Goal: Information Seeking & Learning: Learn about a topic

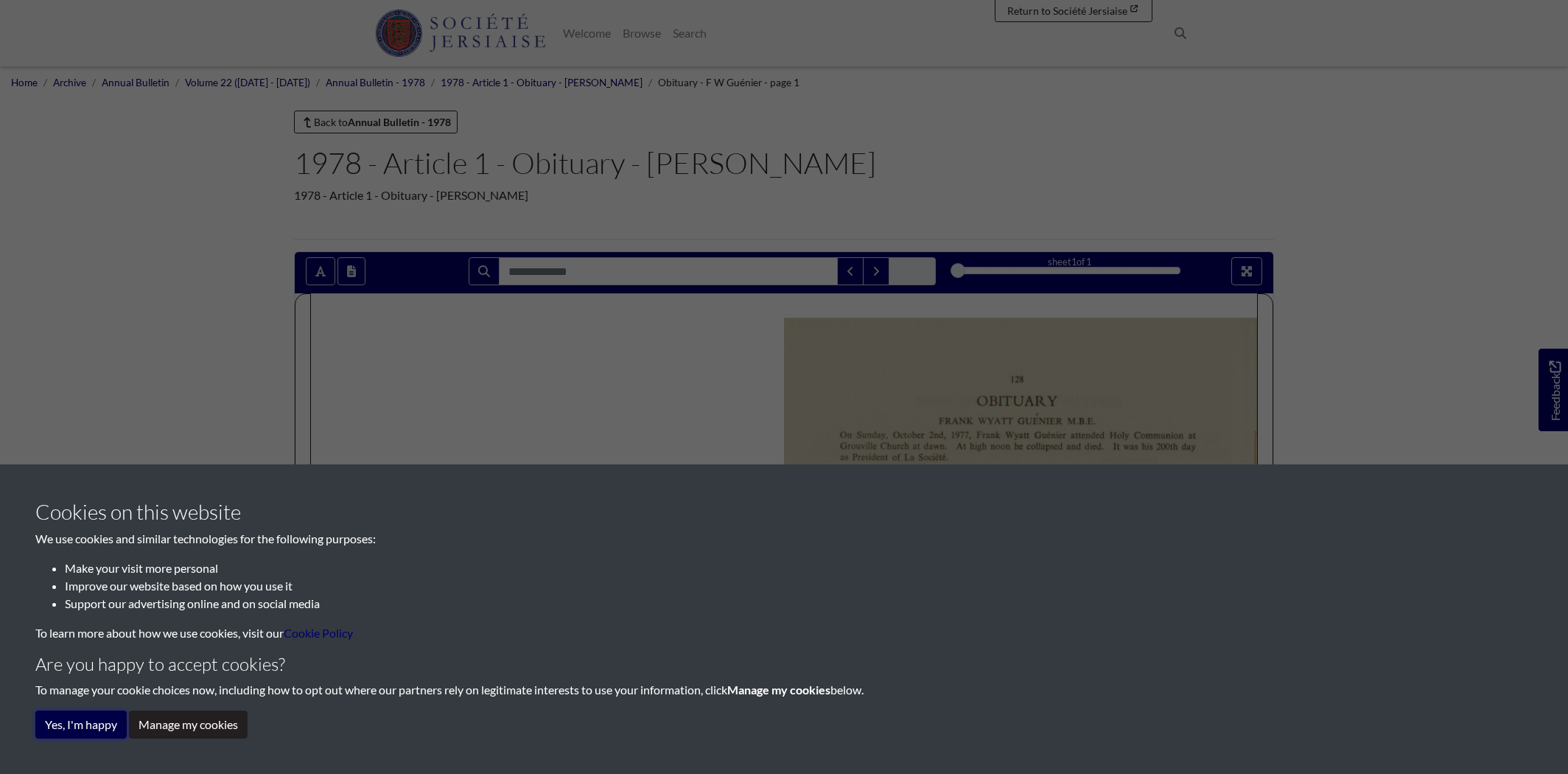
click at [103, 725] on button "Yes, I'm happy" at bounding box center [81, 724] width 91 height 28
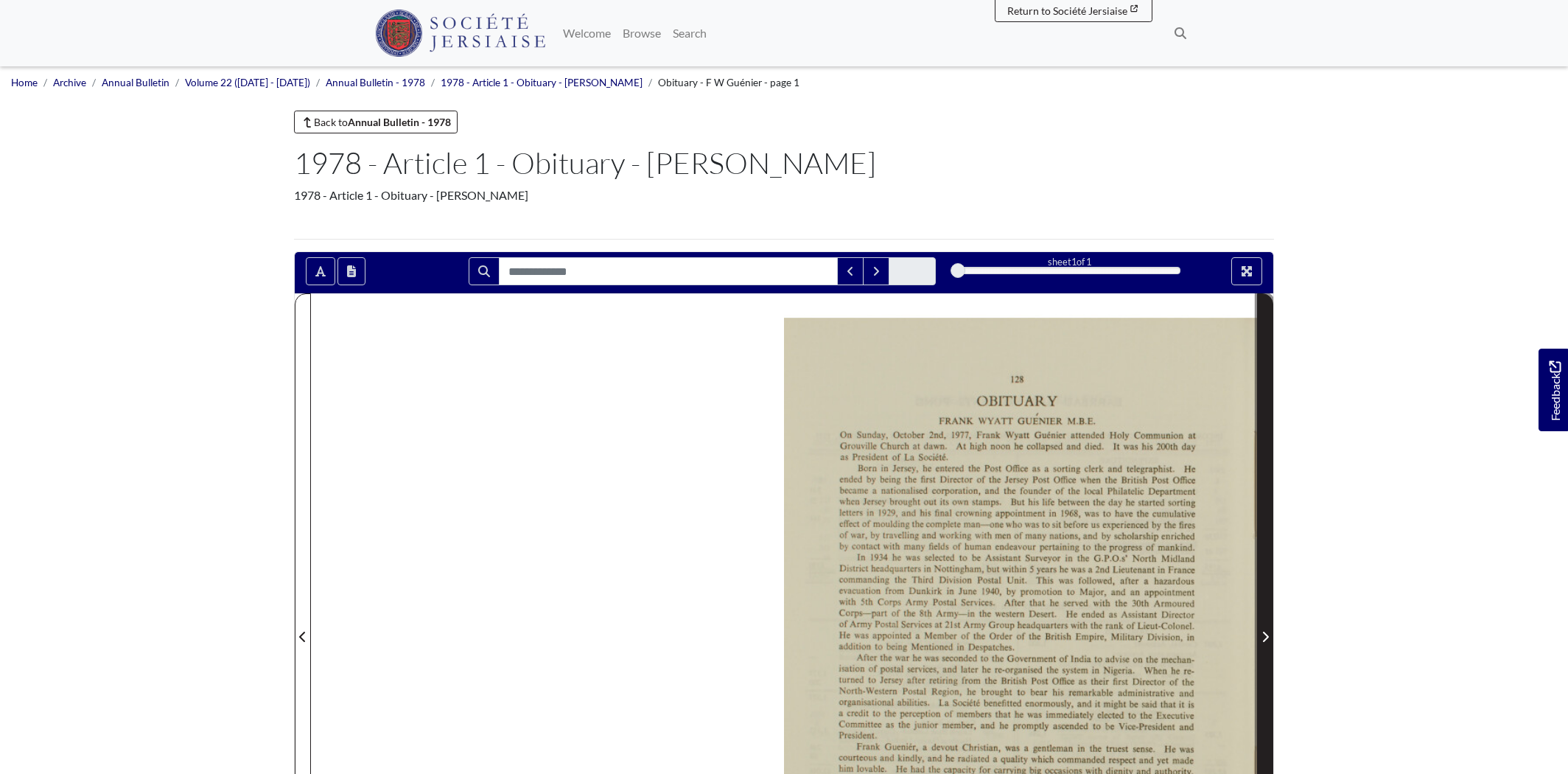
click at [1264, 633] on icon "Next Page" at bounding box center [1265, 636] width 6 height 10
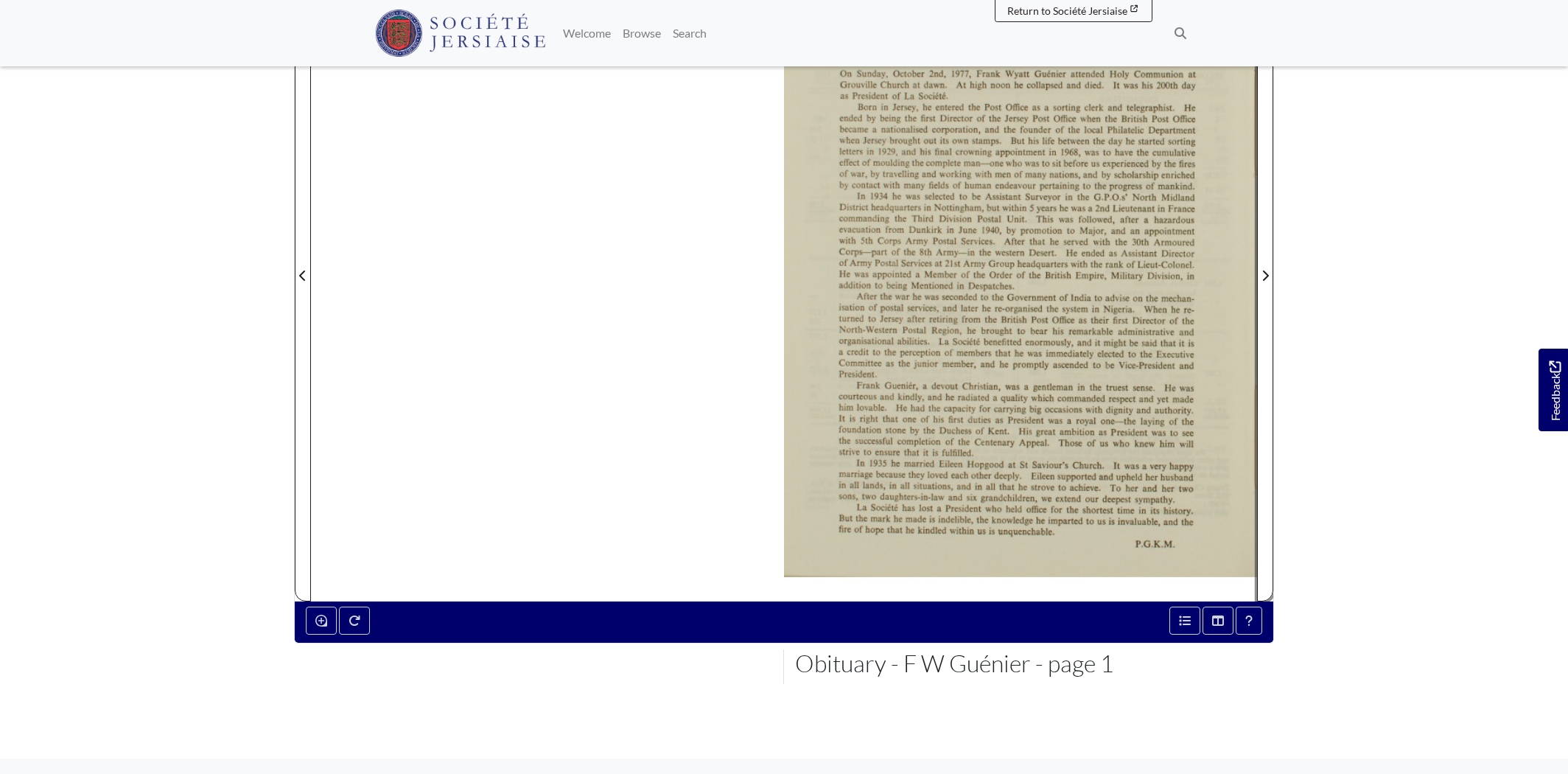
scroll to position [360, 0]
click at [796, 286] on div at bounding box center [1020, 267] width 473 height 669
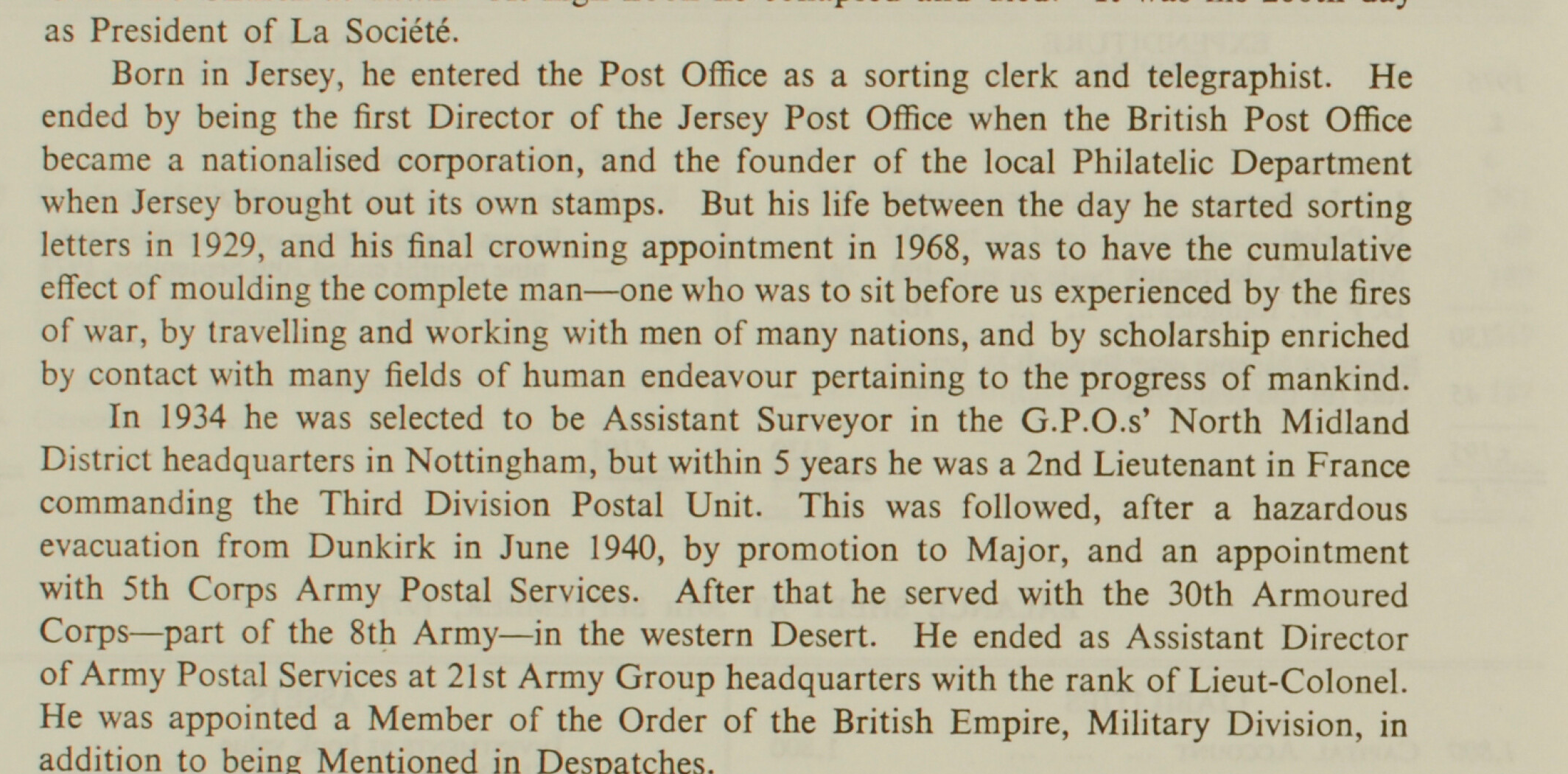
click at [839, 33] on img at bounding box center [738, 687] width 1823 height 2579
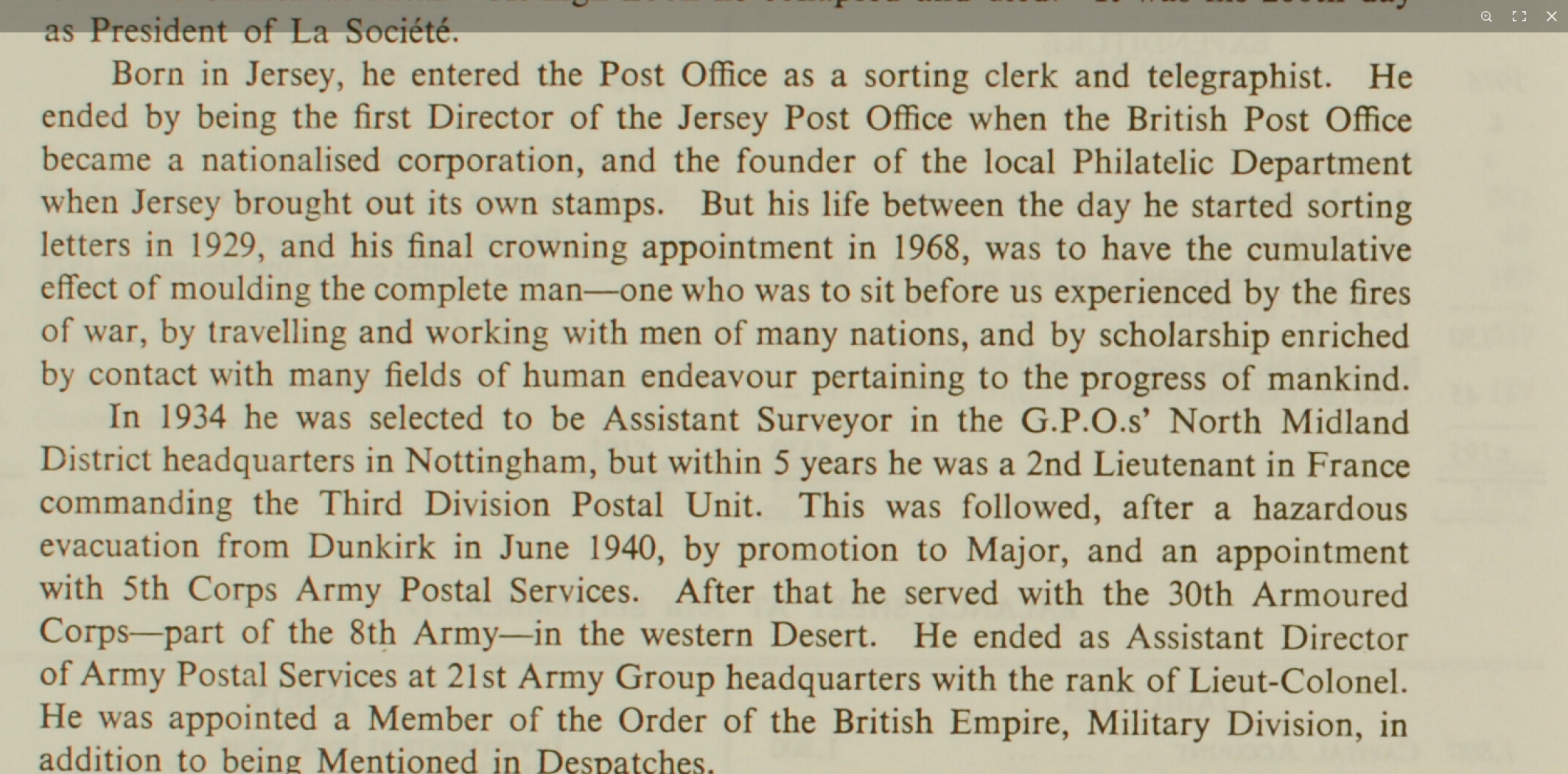
scroll to position [545, 0]
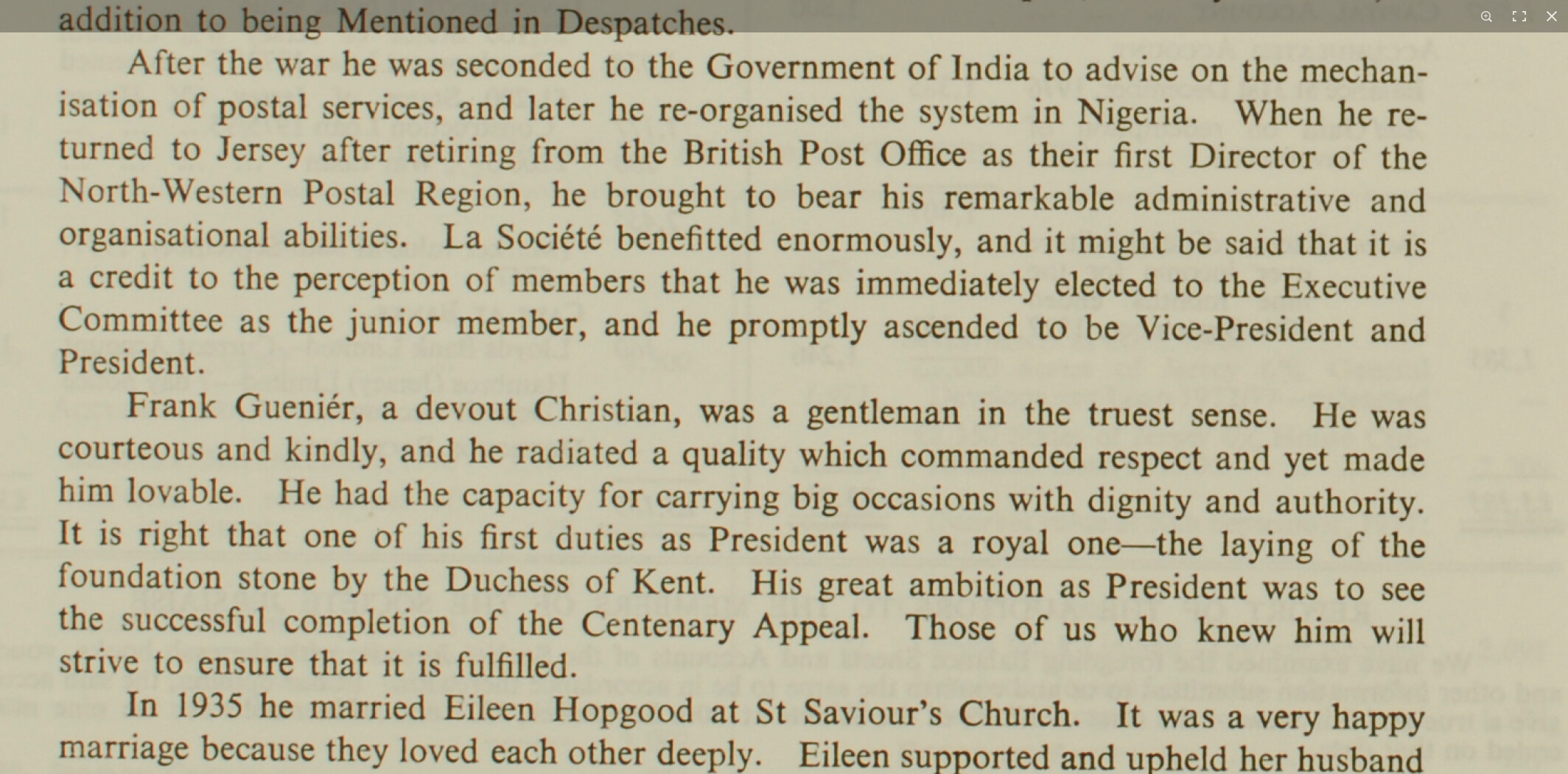
click at [1497, 0] on html "Menu" at bounding box center [784, 114] width 1568 height 1318
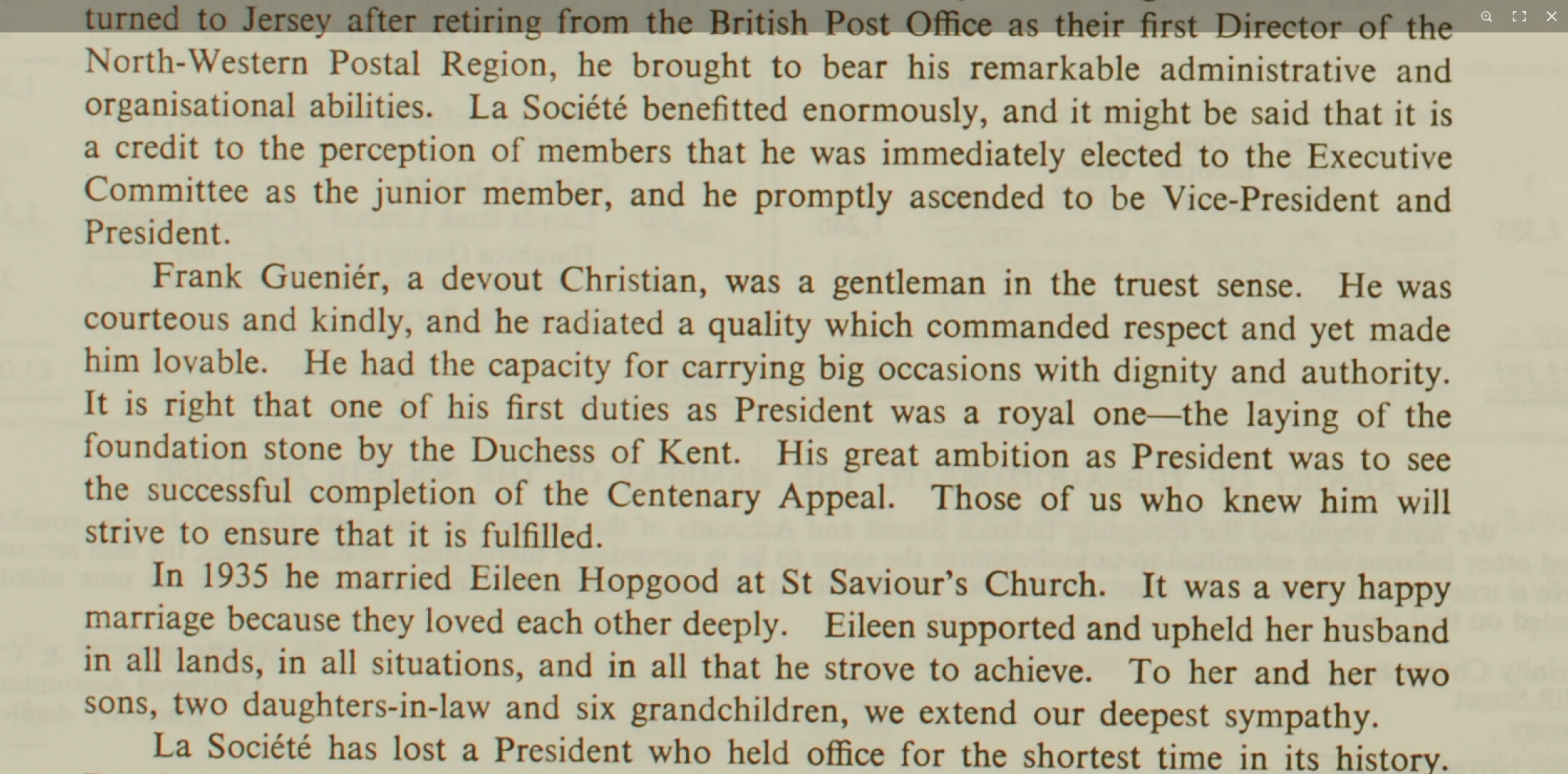
click at [723, 773] on html "Menu" at bounding box center [784, 114] width 1568 height 1318
